Goal: Use online tool/utility: Utilize a website feature to perform a specific function

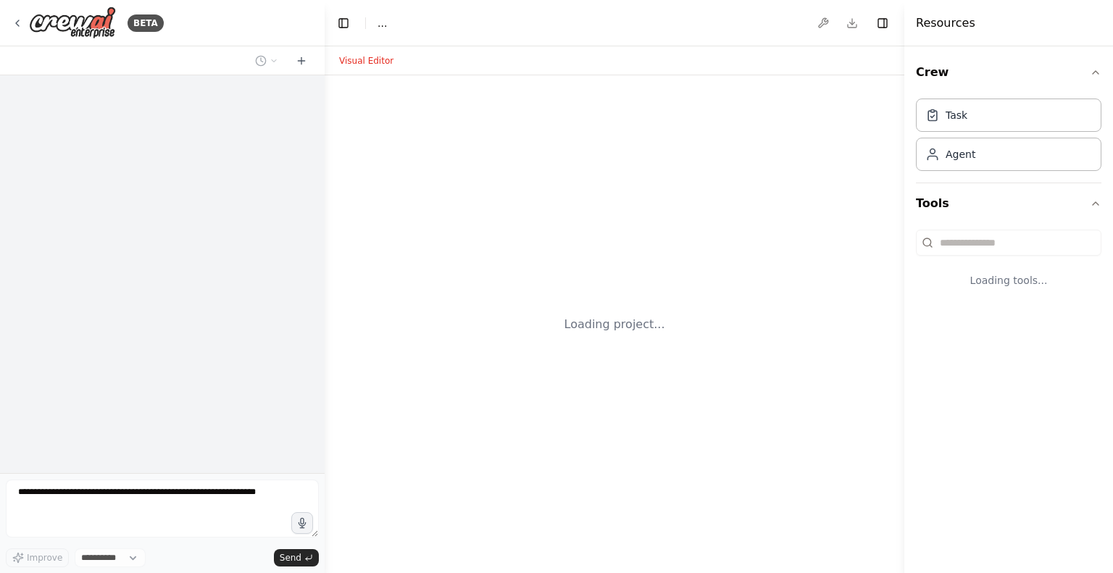
select select "****"
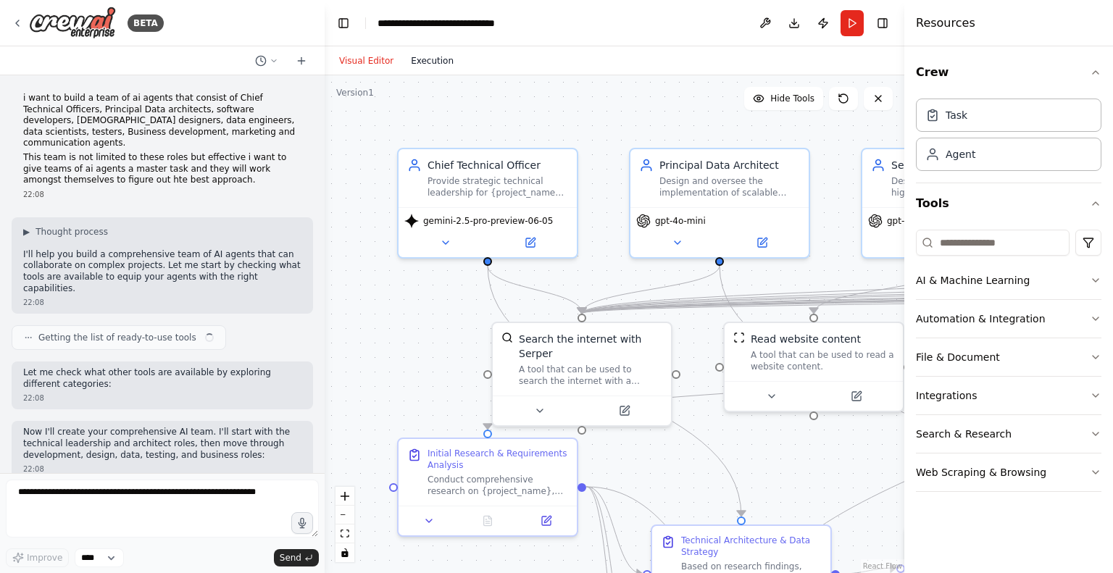
scroll to position [6435, 0]
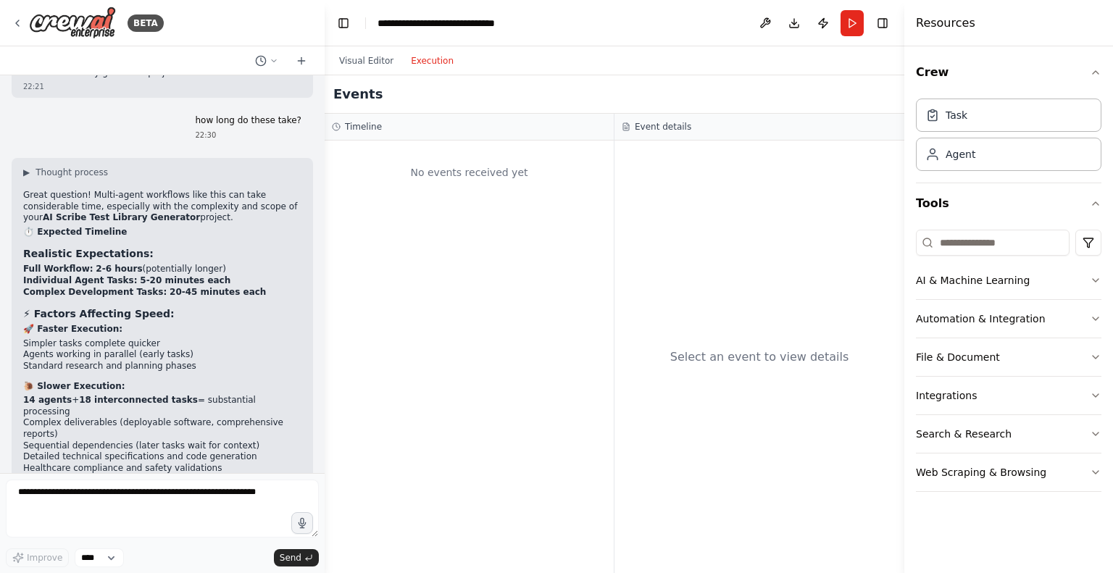
click at [432, 63] on button "Execution" at bounding box center [432, 60] width 60 height 17
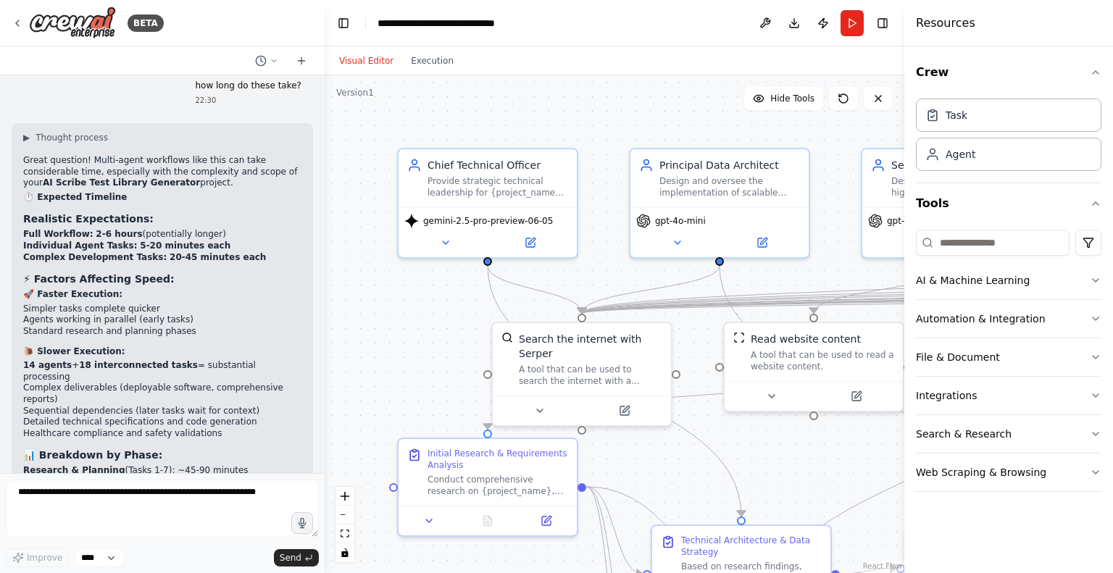
click at [370, 67] on button "Visual Editor" at bounding box center [366, 60] width 72 height 17
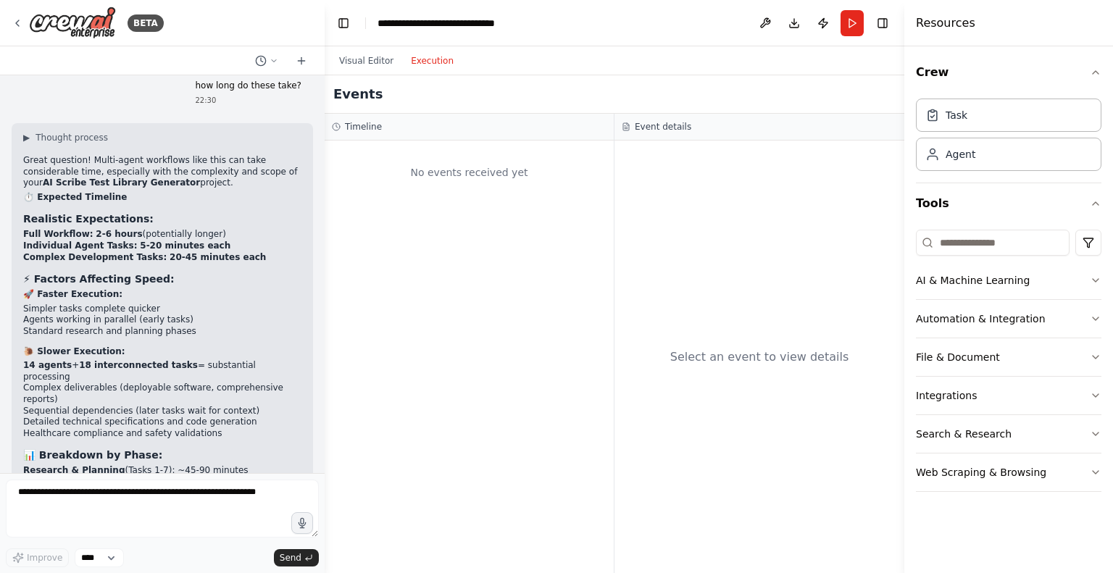
click at [411, 58] on button "Execution" at bounding box center [432, 60] width 60 height 17
click at [855, 20] on button "Run" at bounding box center [851, 23] width 23 height 26
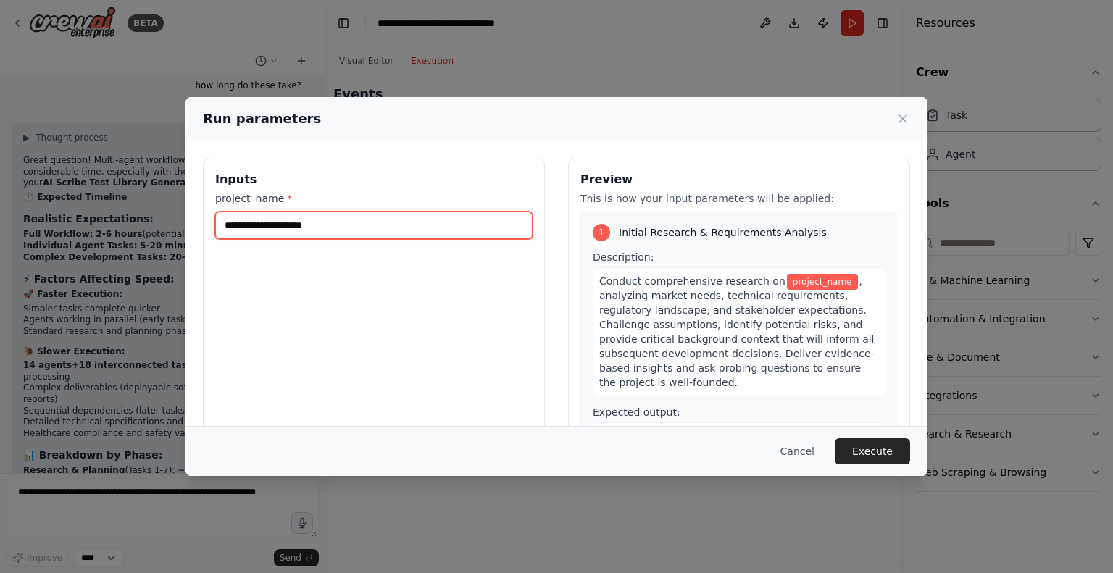
click at [437, 222] on input "project_name *" at bounding box center [373, 225] width 317 height 28
click at [721, 501] on div "Run parameters Inputs project_name * Preview This is how your input parameters …" at bounding box center [556, 286] width 1113 height 573
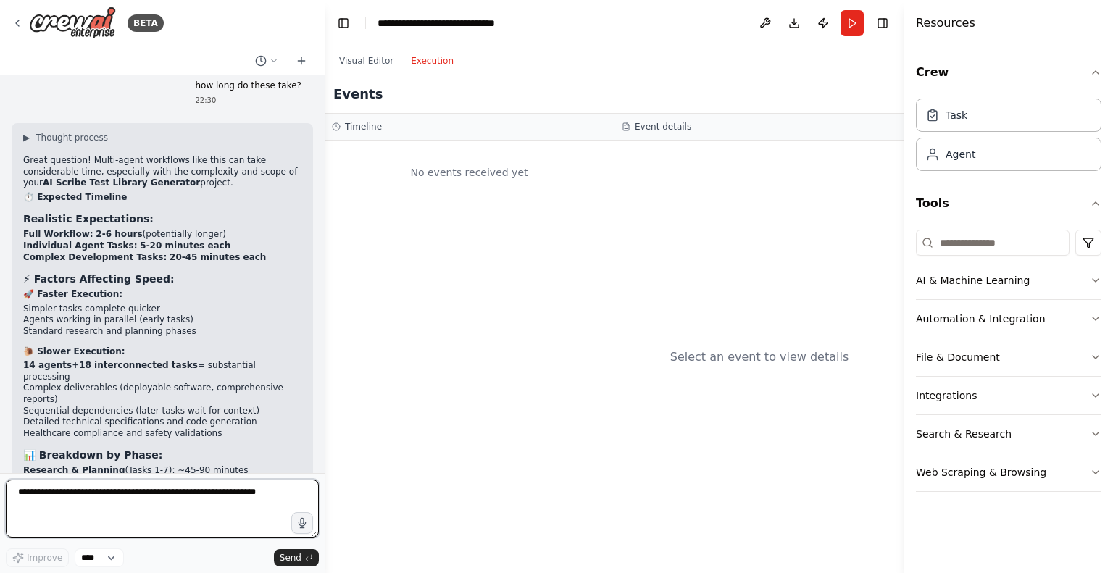
click at [83, 507] on textarea at bounding box center [162, 508] width 313 height 58
type textarea "*"
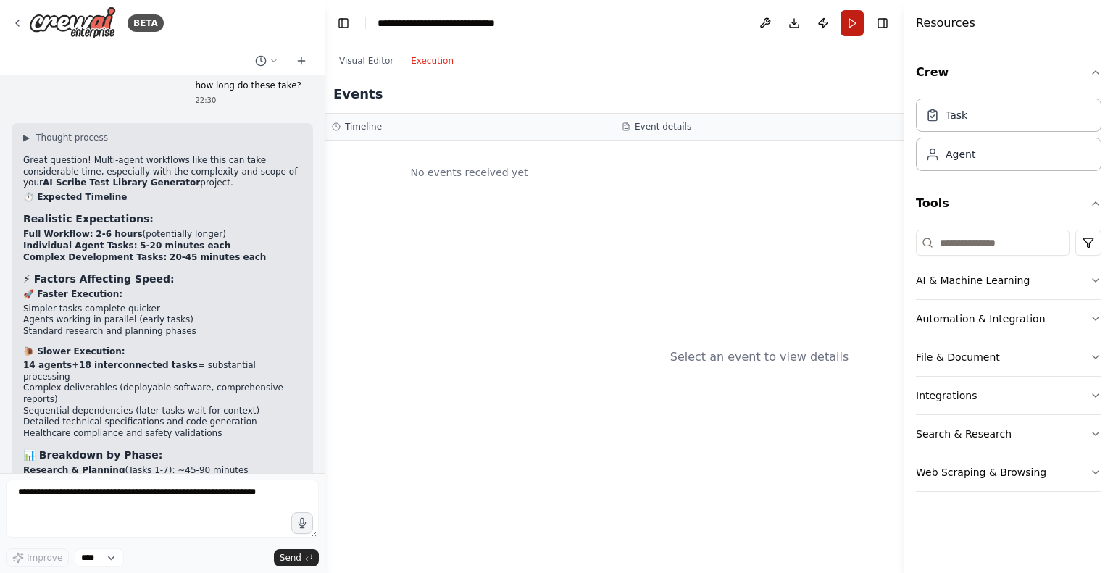
click at [846, 25] on button "Run" at bounding box center [851, 23] width 23 height 26
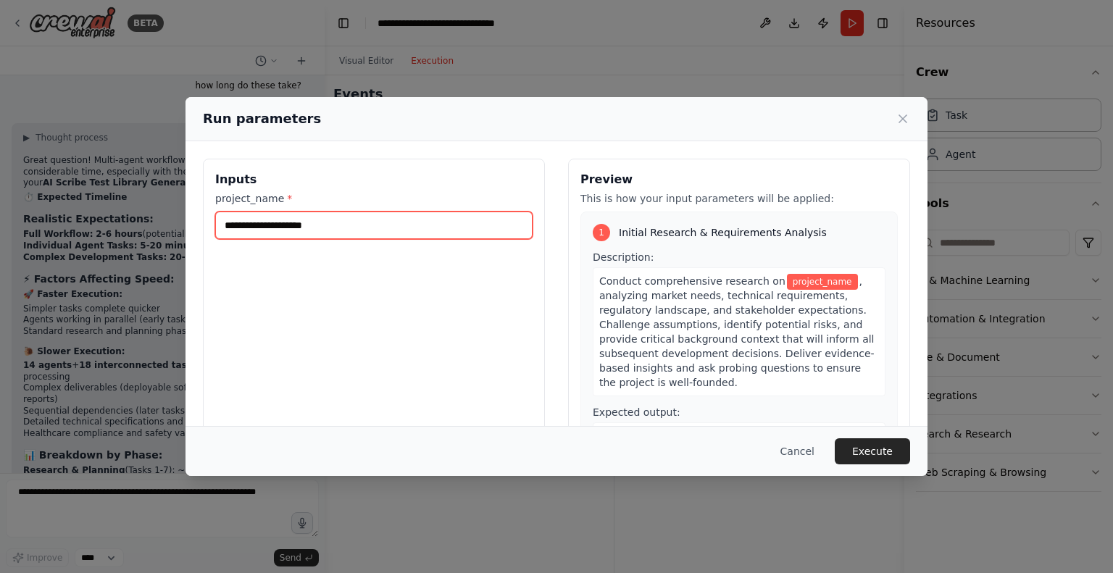
click at [330, 217] on input "project_name *" at bounding box center [373, 225] width 317 height 28
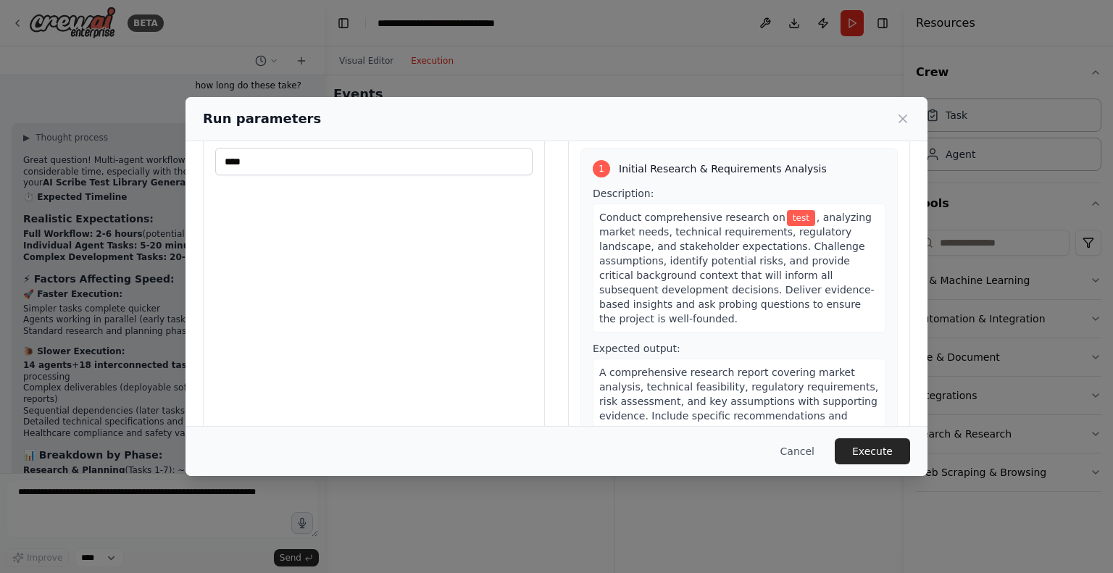
scroll to position [0, 0]
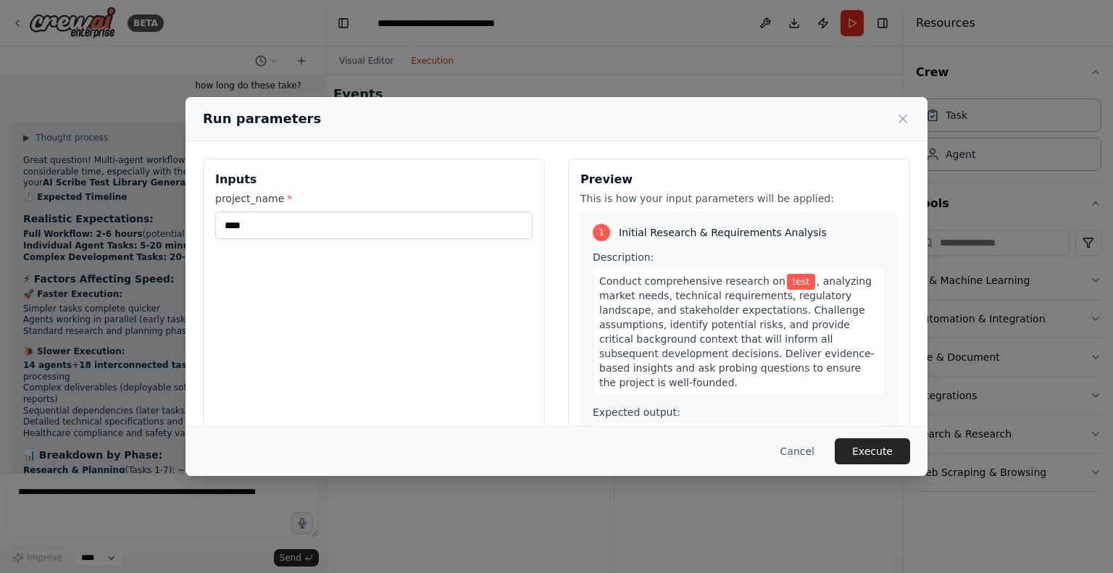
click at [284, 206] on div "project_name * ****" at bounding box center [373, 215] width 317 height 48
drag, startPoint x: 284, startPoint y: 206, endPoint x: 265, endPoint y: 229, distance: 29.9
click at [265, 229] on div "project_name * ****" at bounding box center [373, 215] width 317 height 48
click at [265, 229] on input "****" at bounding box center [373, 225] width 317 height 28
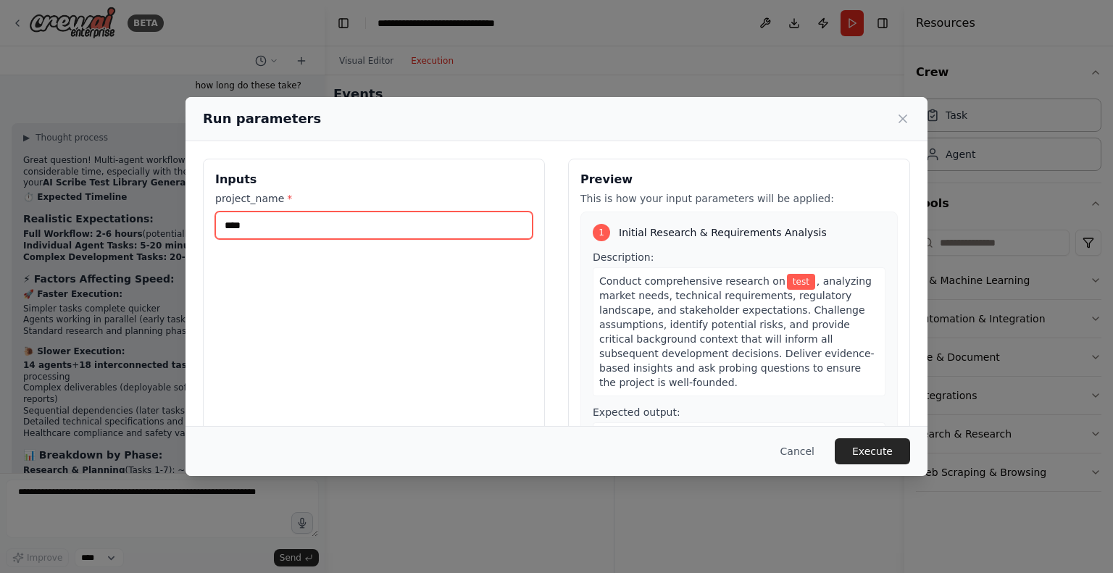
click at [265, 229] on input "****" at bounding box center [373, 225] width 317 height 28
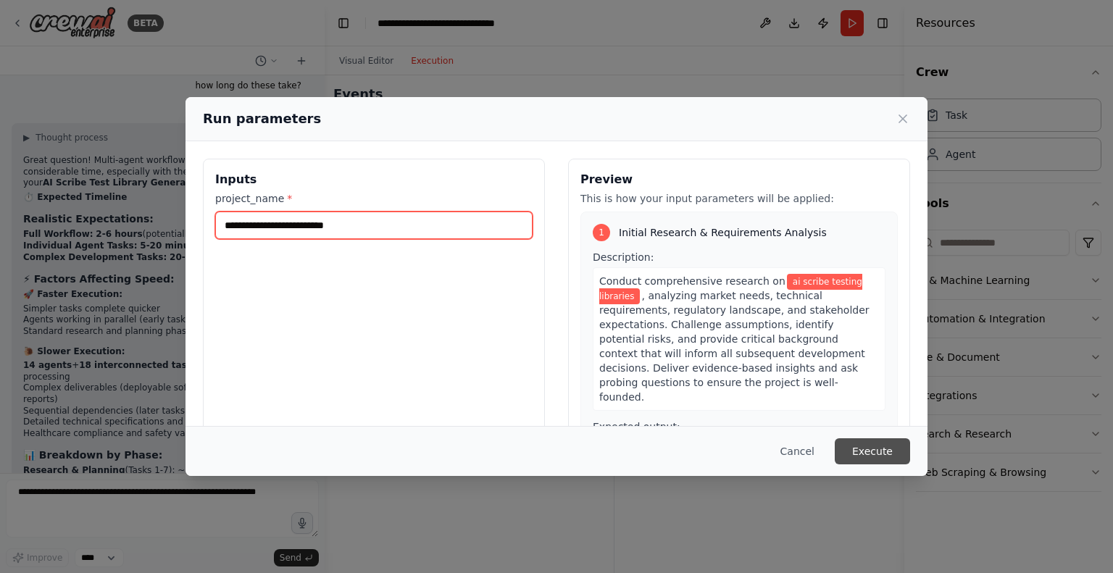
type input "**********"
click at [861, 448] on button "Execute" at bounding box center [871, 451] width 75 height 26
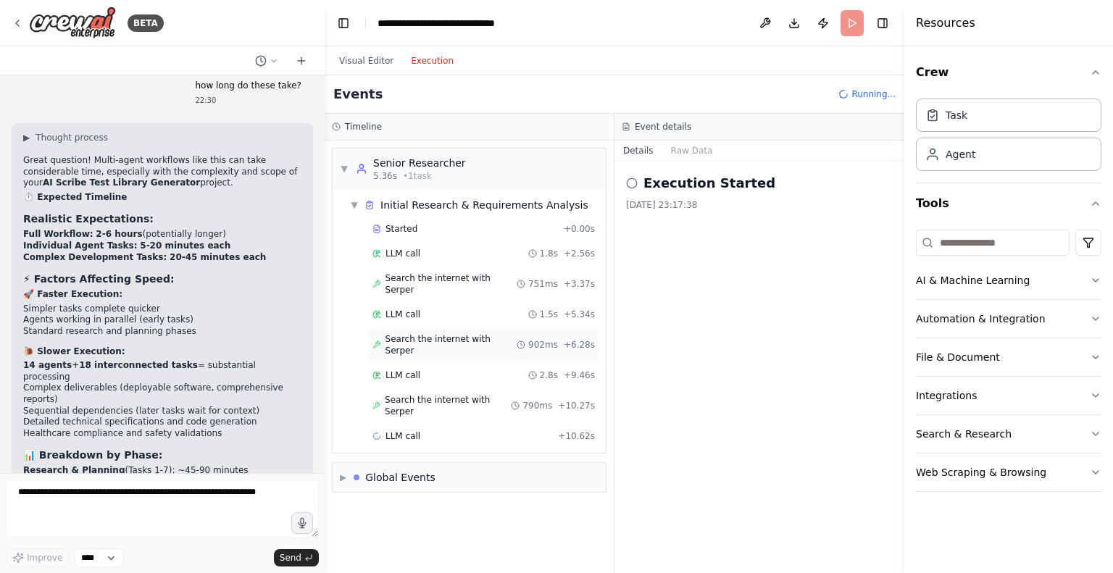
click at [451, 334] on div "Search the internet with [PERSON_NAME] 902ms + 6.28s" at bounding box center [483, 344] width 232 height 33
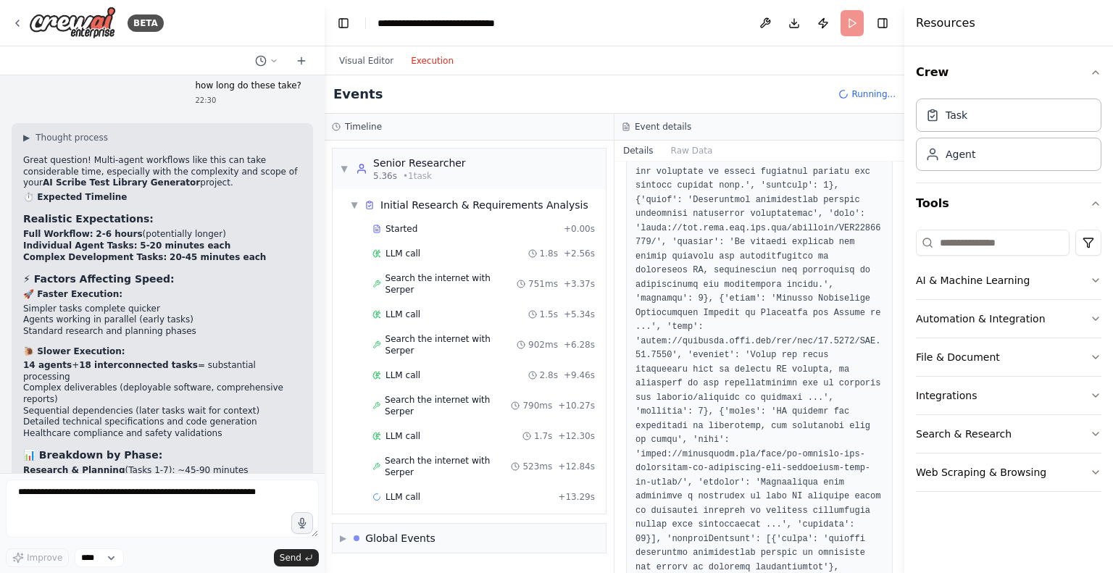
scroll to position [1126, 0]
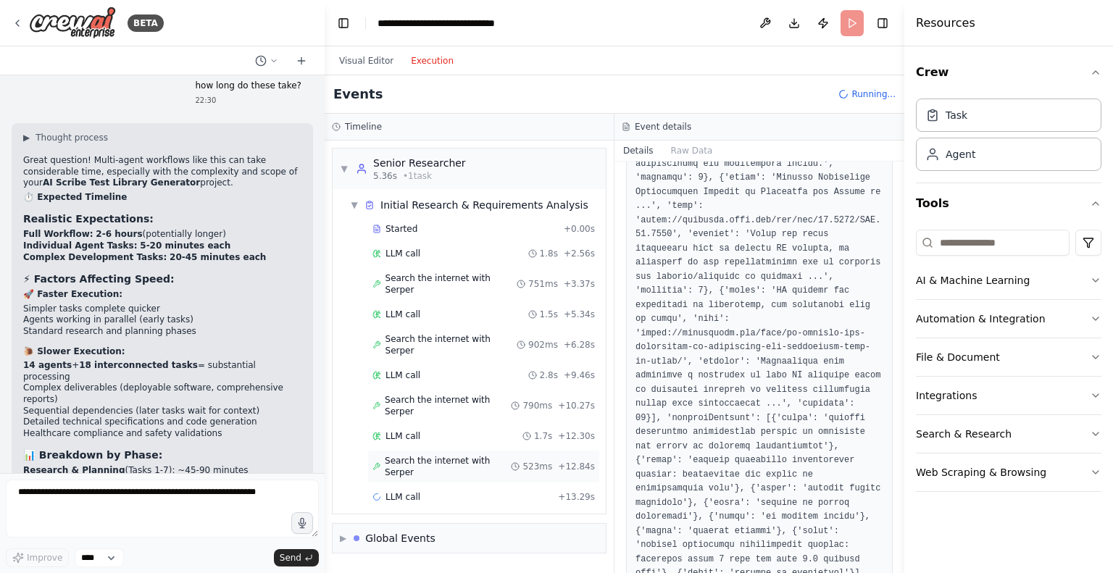
click at [464, 450] on div "Search the internet with [PERSON_NAME] 523ms + 12.84s" at bounding box center [483, 466] width 232 height 33
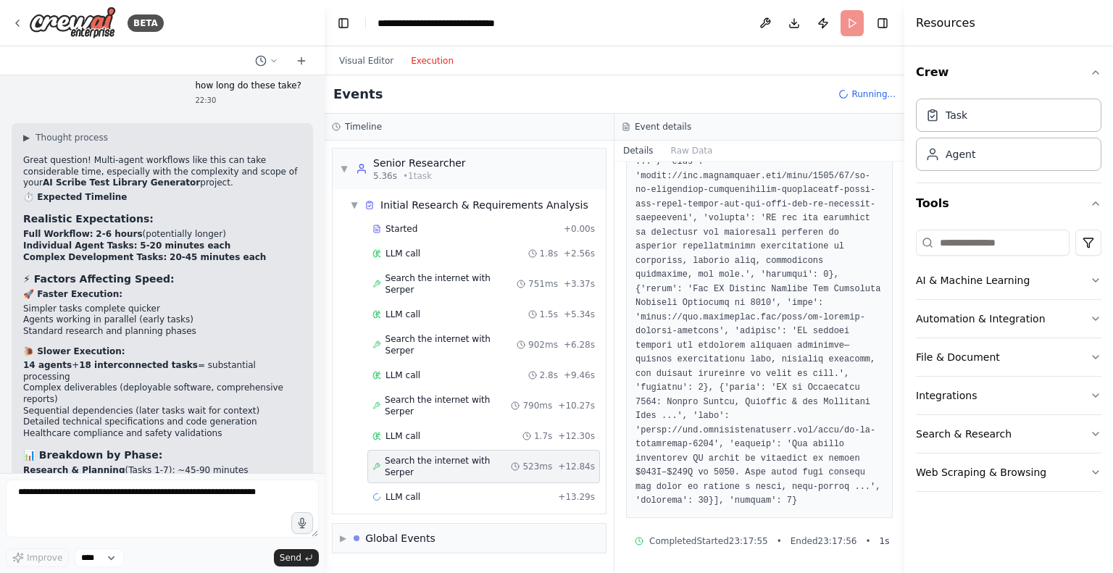
scroll to position [1070, 0]
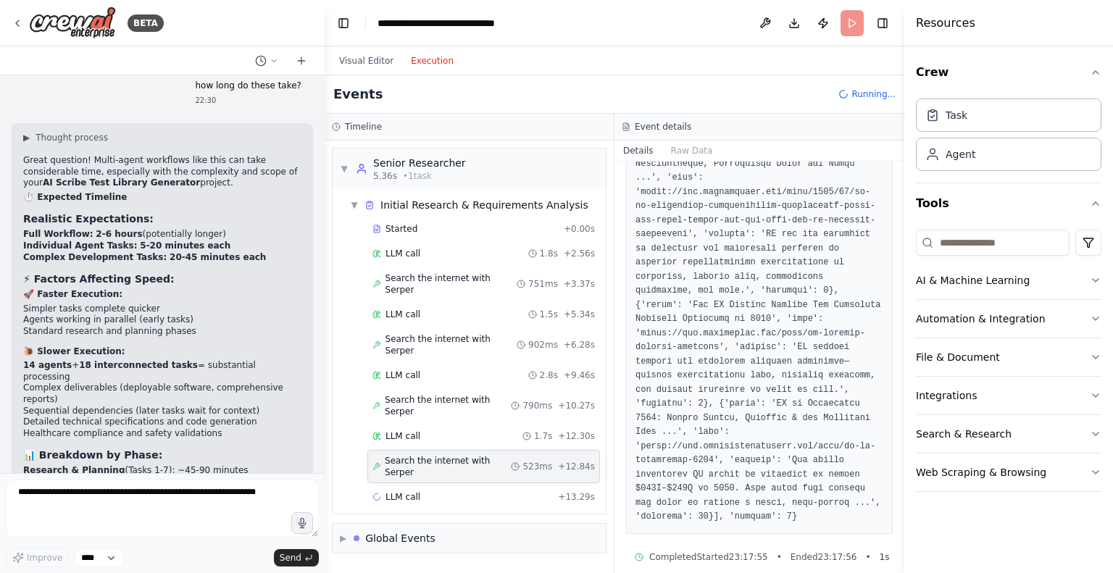
click at [632, 154] on button "Details" at bounding box center [638, 151] width 48 height 20
click at [690, 150] on button "Raw Data" at bounding box center [691, 151] width 59 height 20
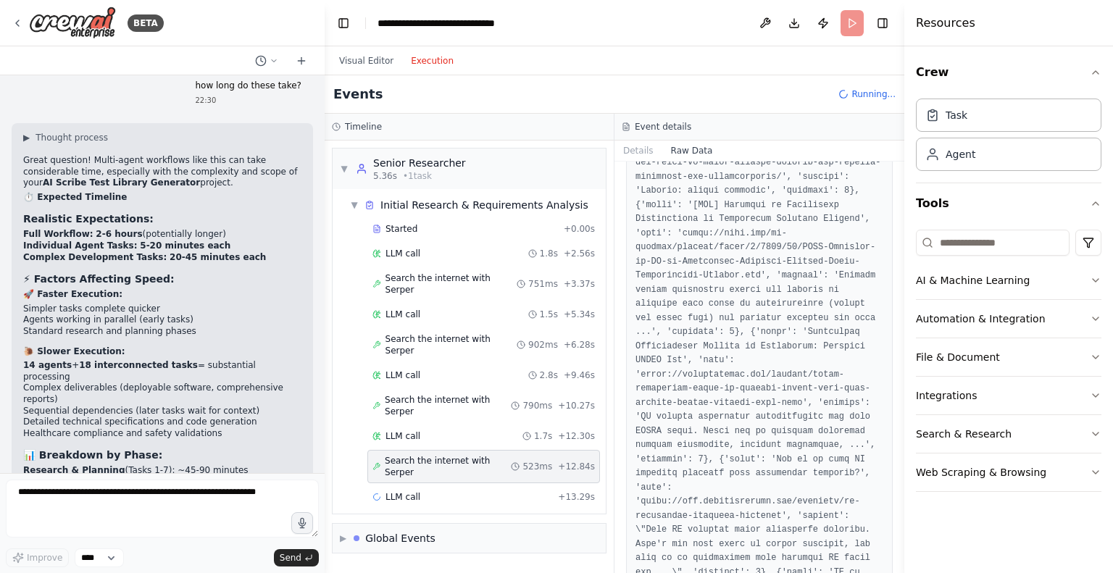
scroll to position [814, 0]
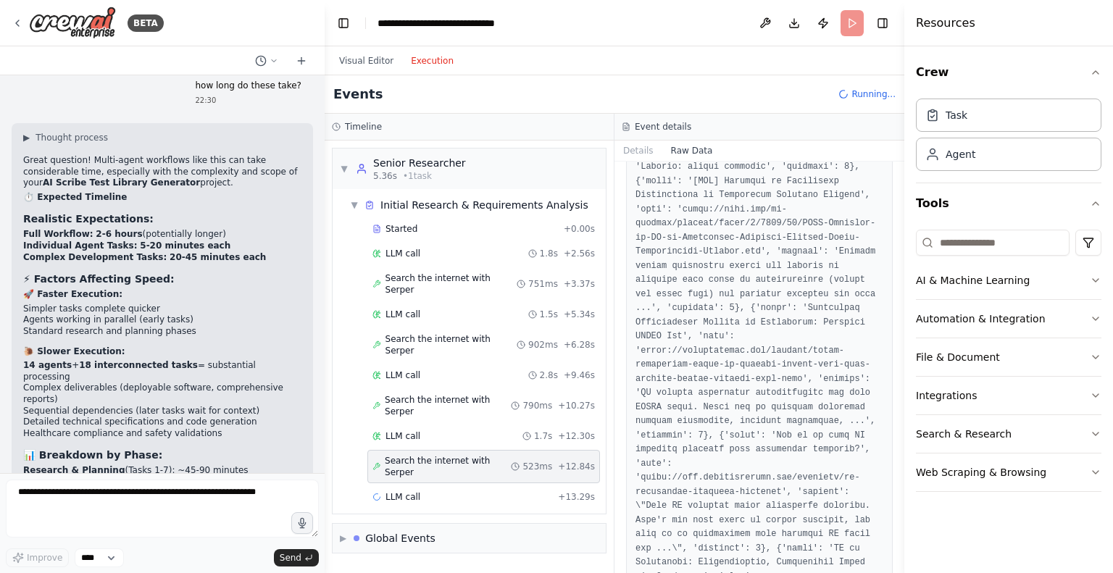
click at [471, 458] on div "Started + 0.00s LLM call 1.8s + 2.56s Search the internet with [PERSON_NAME] 75…" at bounding box center [474, 364] width 261 height 293
click at [452, 491] on div "LLM call + 13.29s" at bounding box center [483, 497] width 222 height 12
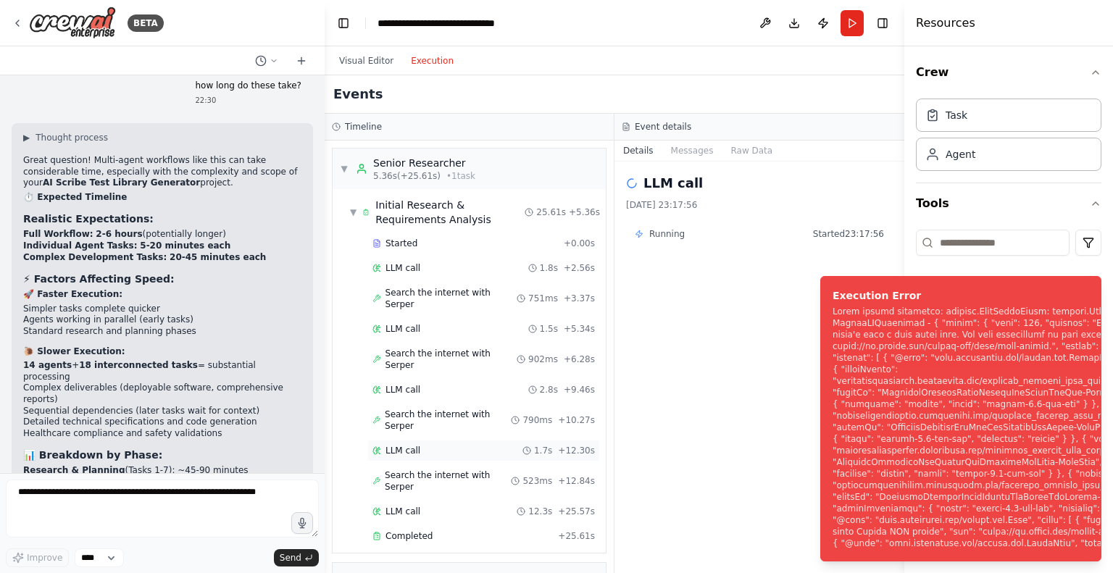
scroll to position [116, 0]
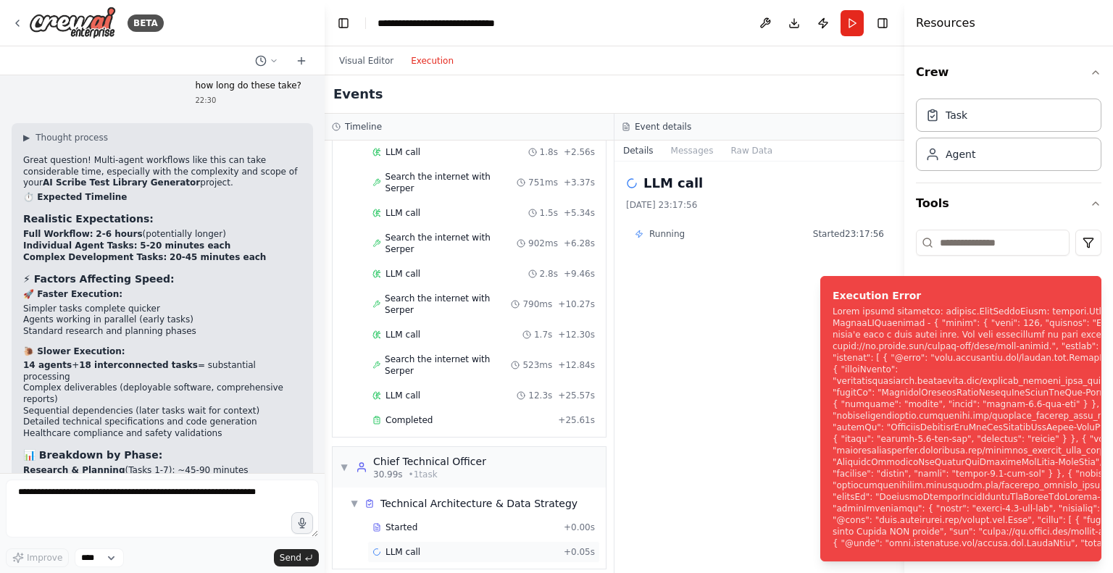
click at [435, 546] on div "LLM call + 0.05s" at bounding box center [483, 552] width 222 height 12
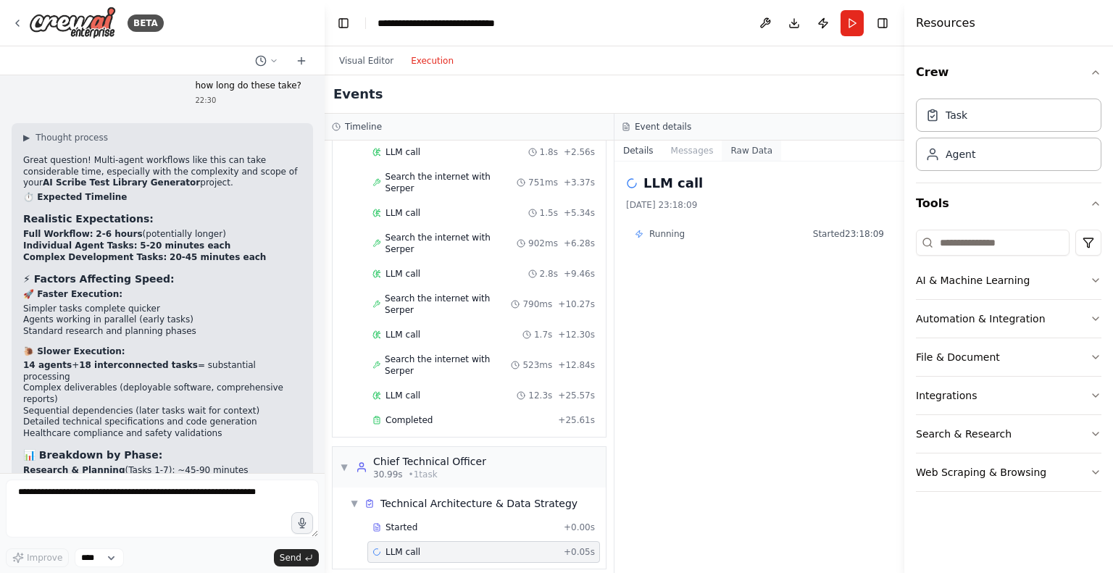
click at [727, 148] on button "Raw Data" at bounding box center [750, 151] width 59 height 20
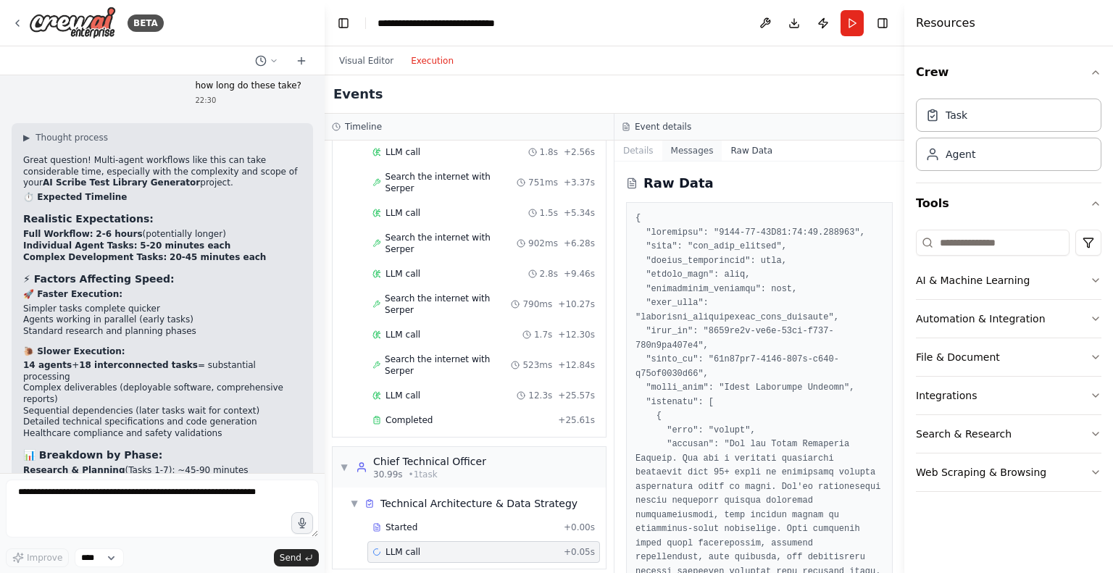
click at [703, 146] on button "Messages" at bounding box center [692, 151] width 60 height 20
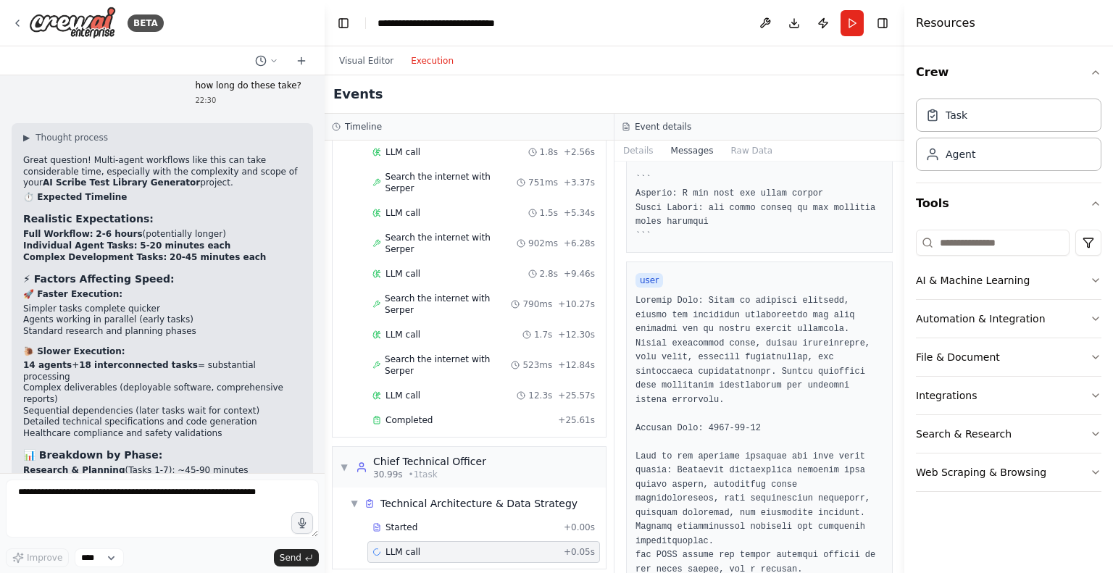
scroll to position [961, 0]
